Goal: Transaction & Acquisition: Download file/media

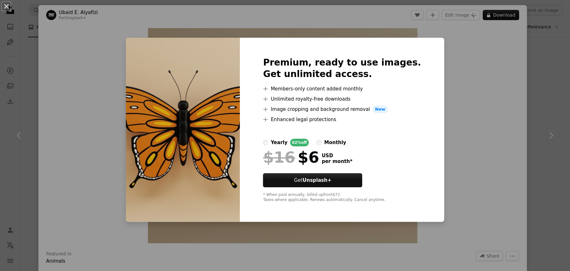
scroll to position [7256, 0]
drag, startPoint x: 459, startPoint y: 80, endPoint x: 412, endPoint y: 108, distance: 54.8
click at [460, 81] on div "An X shape Premium, ready to use images. Get unlimited access. A plus sign Memb…" at bounding box center [285, 135] width 570 height 271
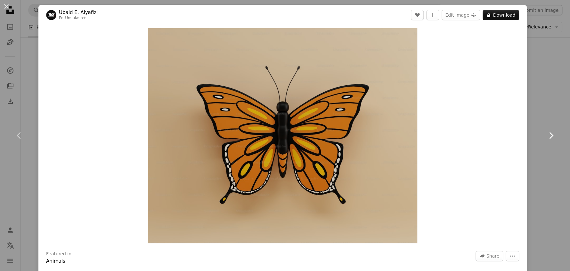
click at [545, 133] on icon "Chevron right" at bounding box center [550, 136] width 10 height 10
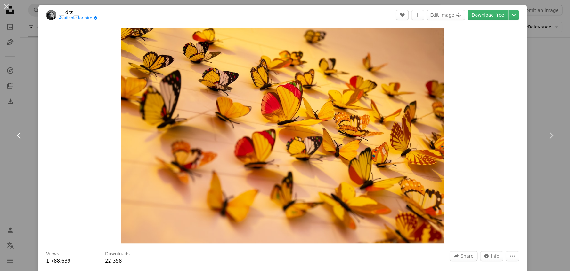
click at [35, 129] on link "Chevron left" at bounding box center [19, 135] width 38 height 61
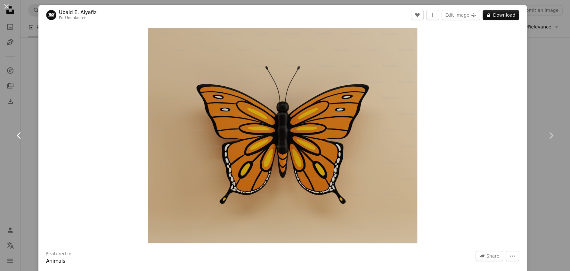
click at [34, 127] on link "Chevron left" at bounding box center [19, 135] width 38 height 61
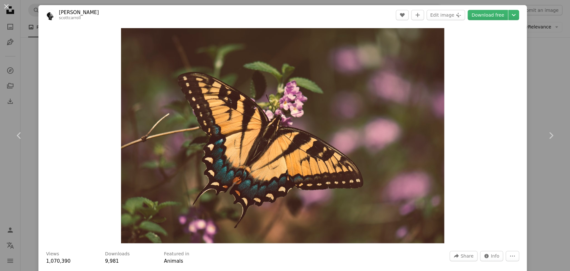
click at [529, 75] on div "An X shape Chevron left Chevron right [PERSON_NAME] scottcarroll A heart A plus…" at bounding box center [285, 135] width 570 height 271
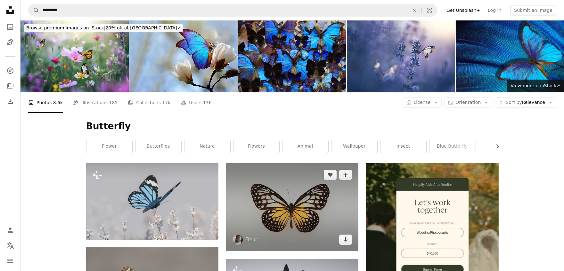
click at [301, 211] on img at bounding box center [292, 208] width 132 height 88
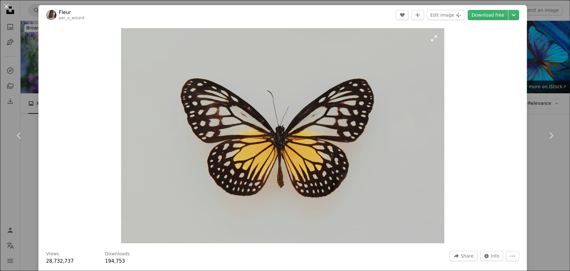
click at [263, 149] on img "Zoom in on this image" at bounding box center [282, 135] width 323 height 215
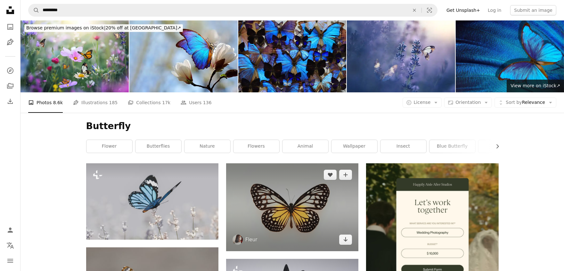
click at [300, 208] on img at bounding box center [292, 208] width 132 height 88
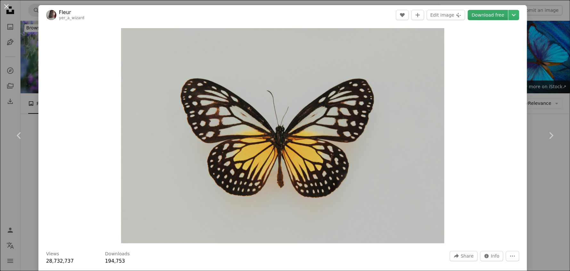
click at [476, 16] on link "Download free" at bounding box center [487, 15] width 40 height 10
